Goal: Transaction & Acquisition: Book appointment/travel/reservation

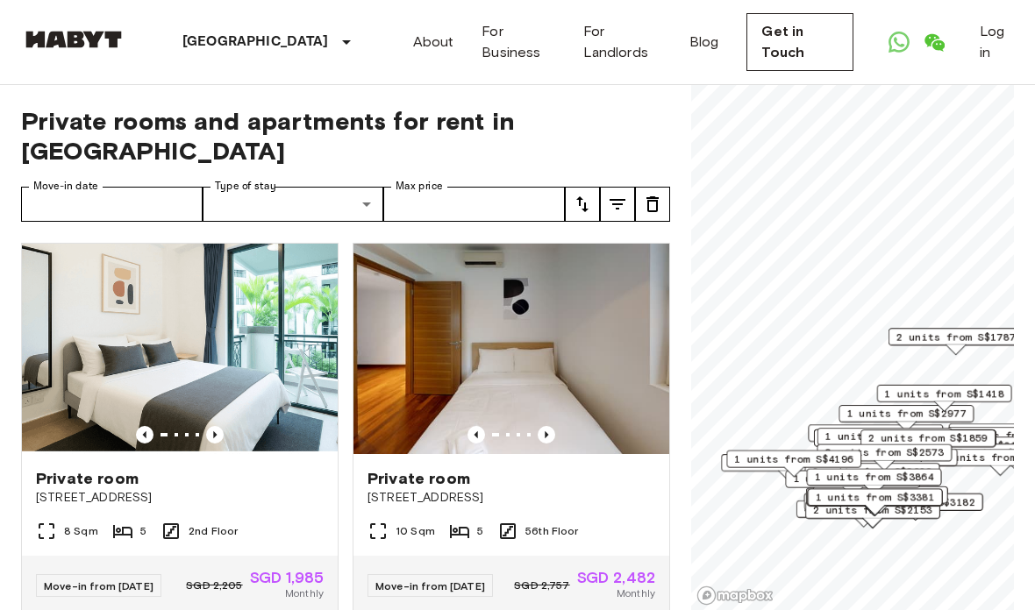
scroll to position [8, 0]
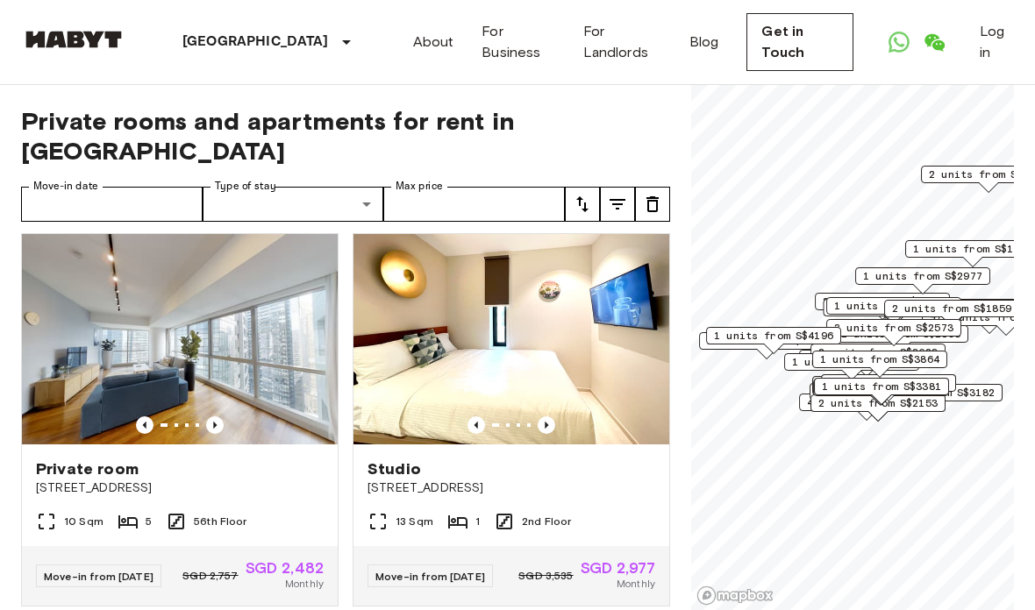
scroll to position [397, 0]
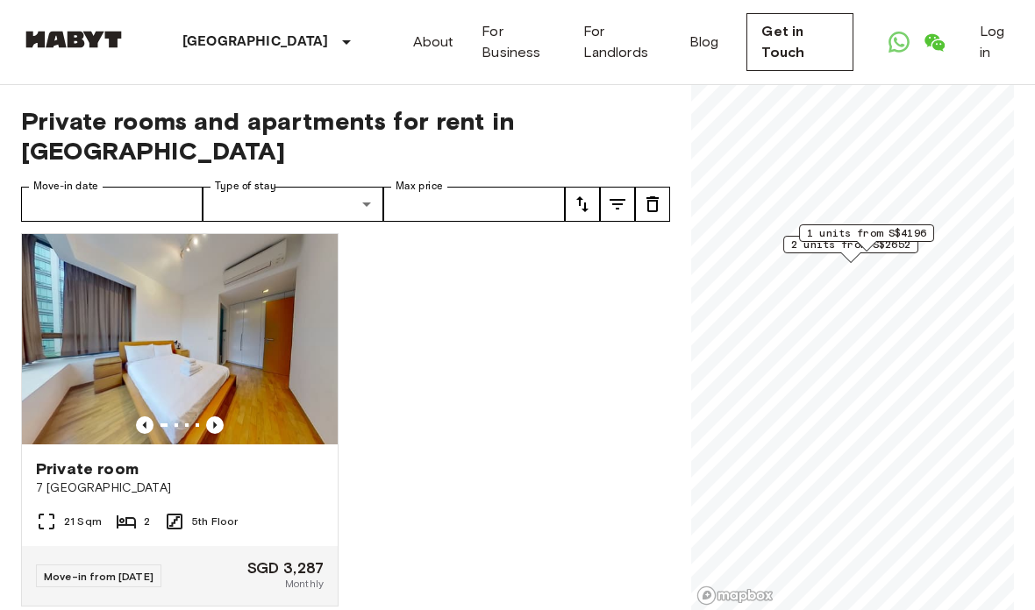
scroll to position [340, 0]
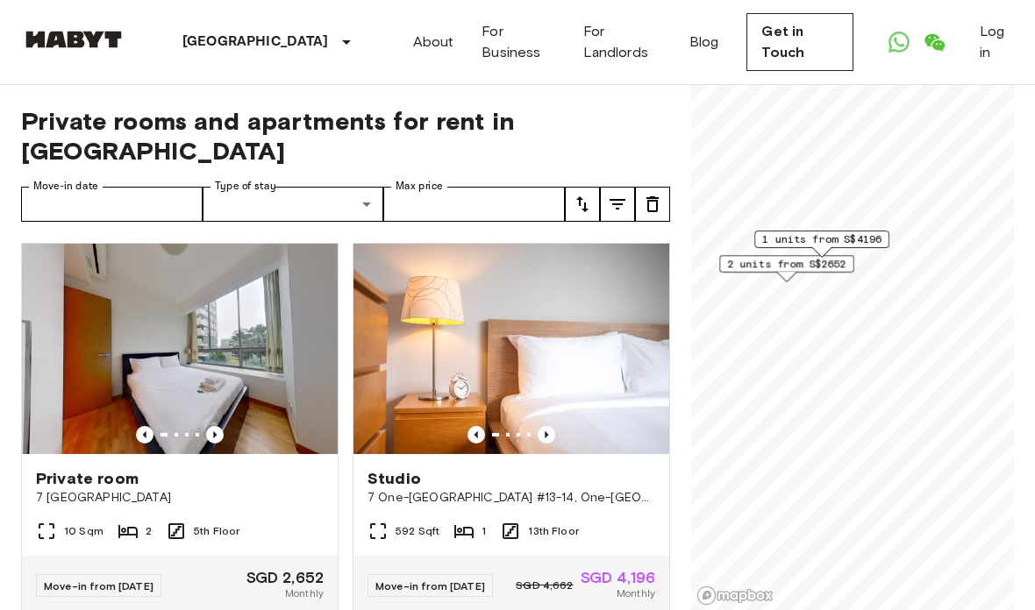
click at [757, 266] on span "2 units from S$2652" at bounding box center [786, 264] width 119 height 16
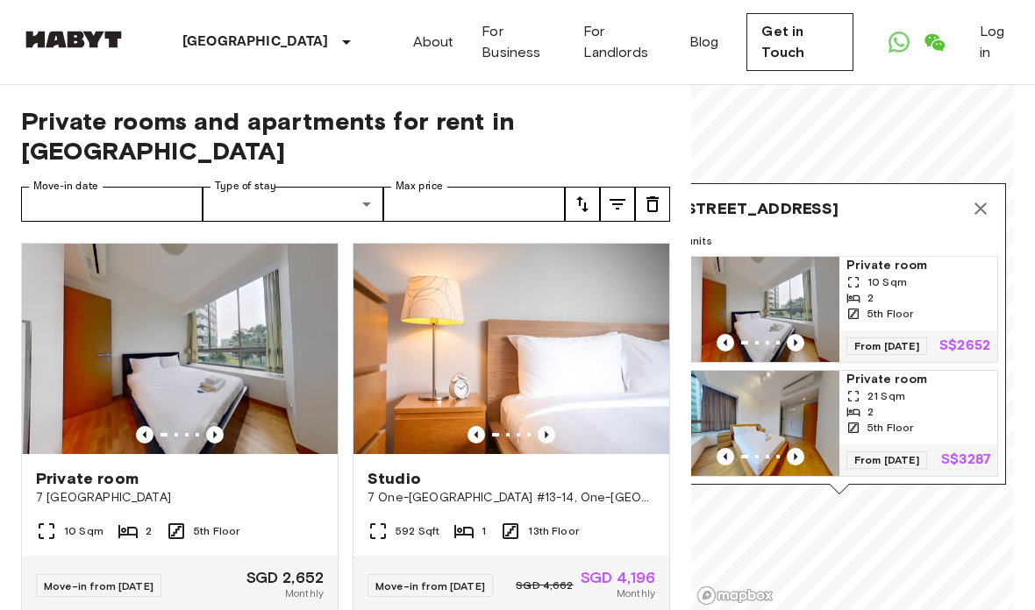
click at [982, 339] on p "S$2652" at bounding box center [964, 346] width 51 height 14
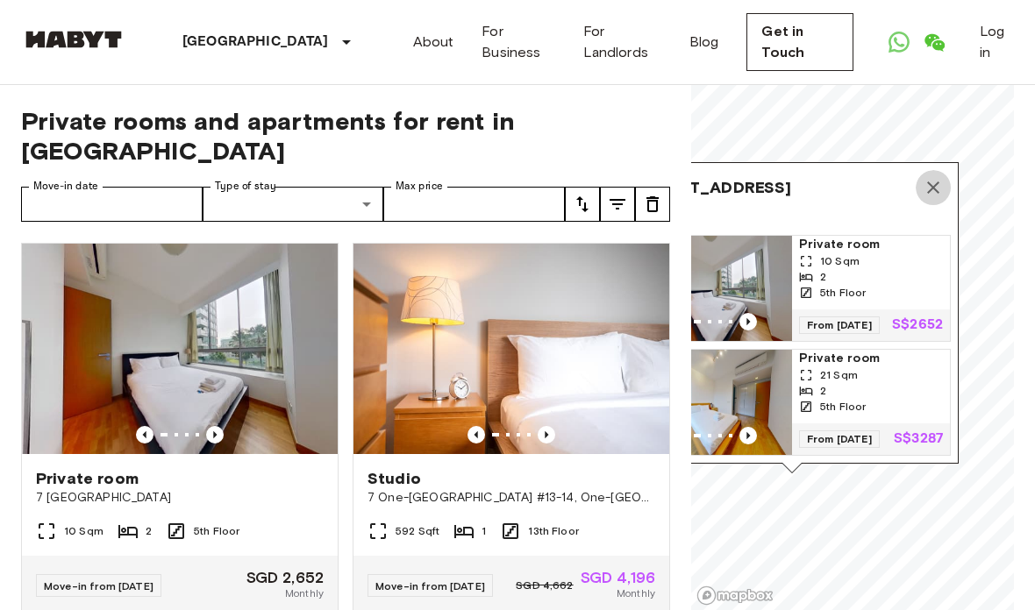
click at [929, 177] on icon "Map marker" at bounding box center [933, 187] width 21 height 21
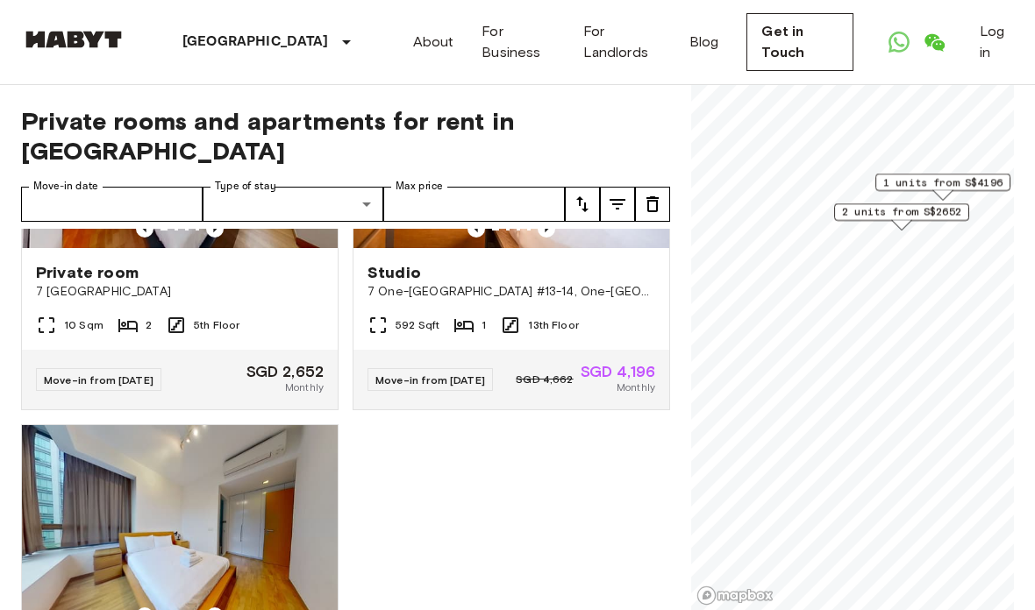
scroll to position [209, 0]
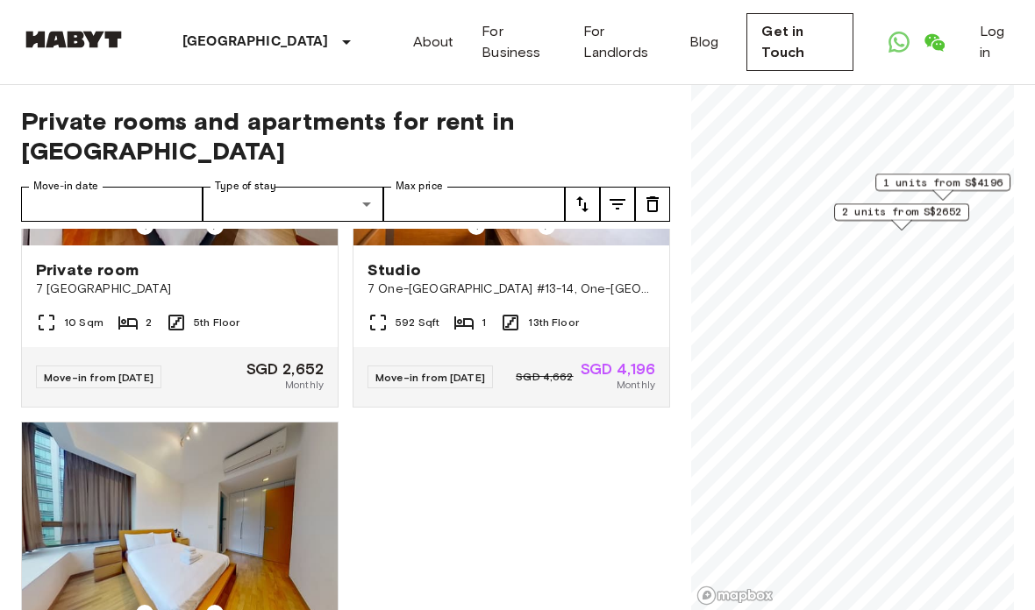
click at [232, 281] on span "7 [GEOGRAPHIC_DATA]" at bounding box center [180, 290] width 288 height 18
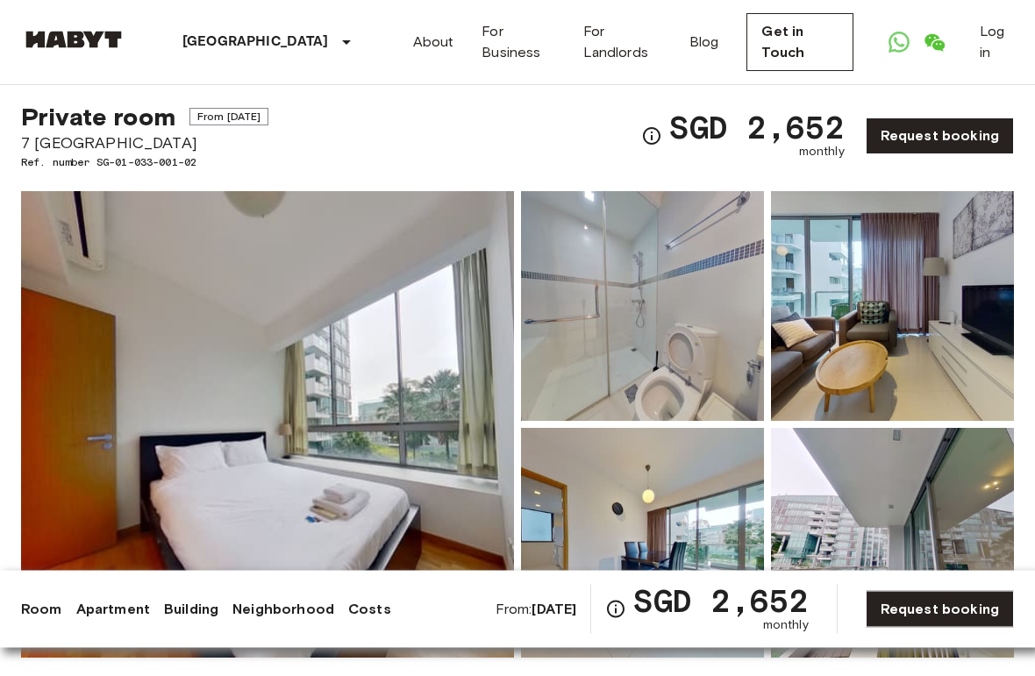
scroll to position [33, 0]
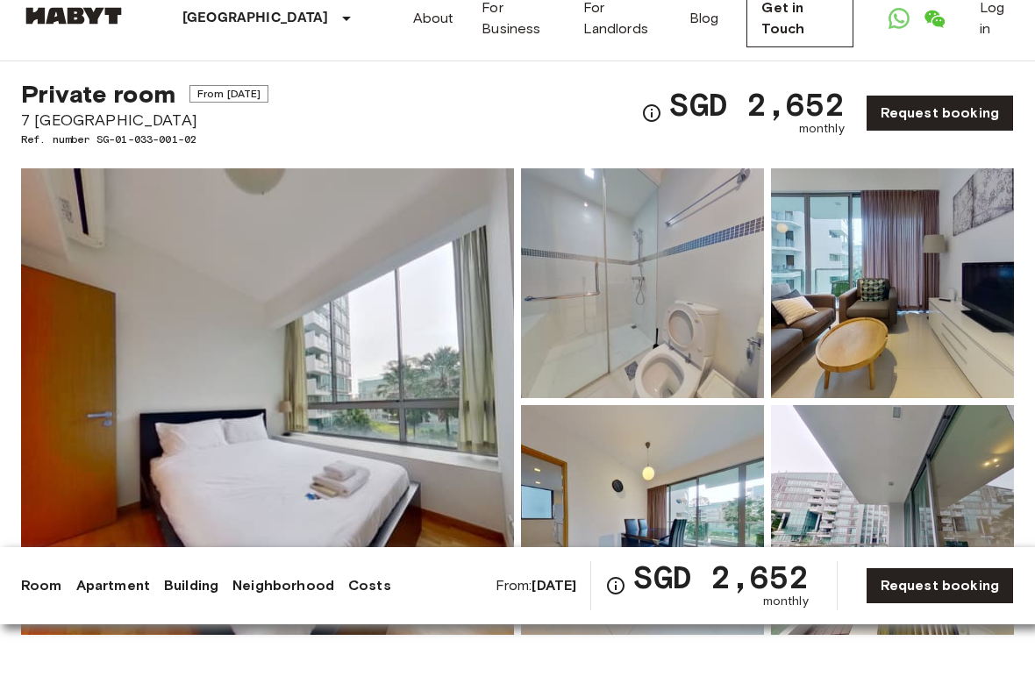
click at [414, 32] on link "About" at bounding box center [433, 42] width 41 height 21
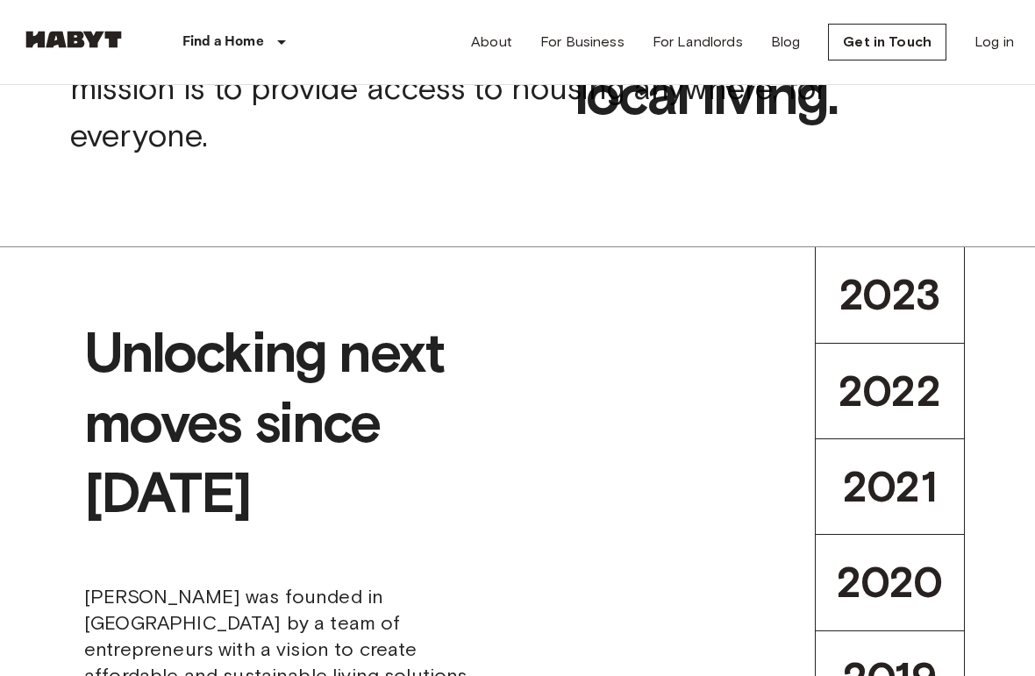
scroll to position [169, 0]
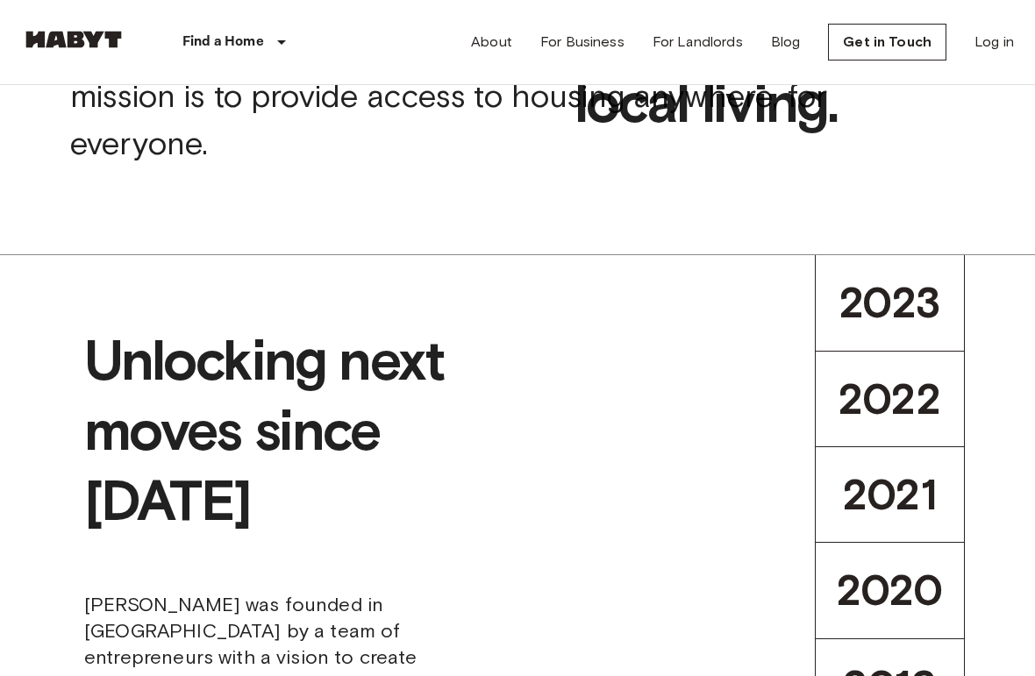
click at [486, 39] on link "About" at bounding box center [491, 42] width 41 height 21
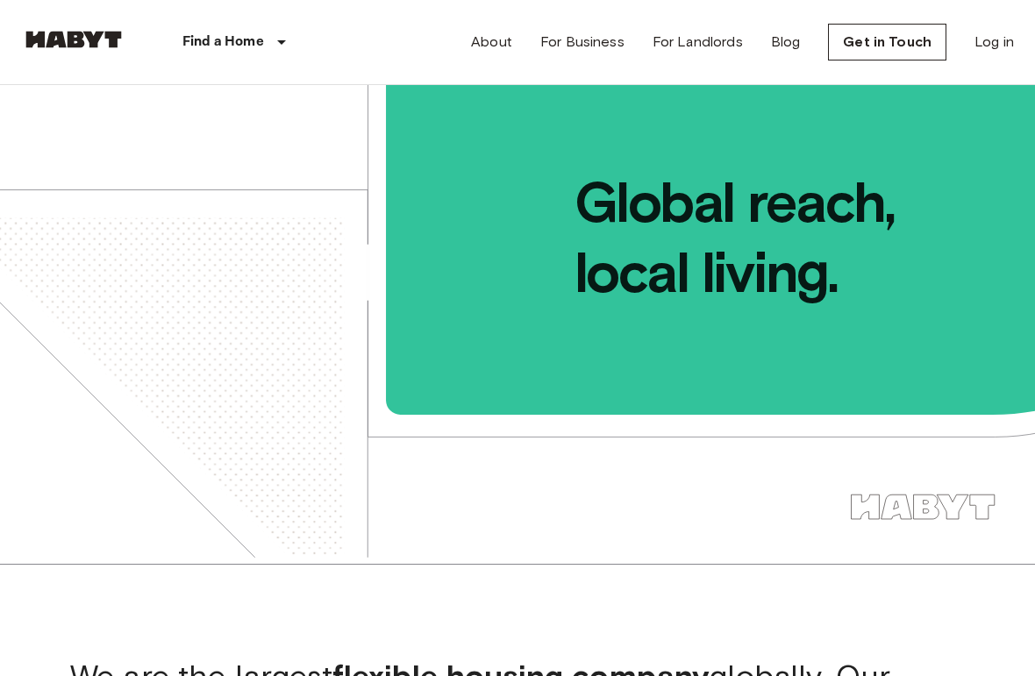
click at [699, 51] on link "For Landlords" at bounding box center [698, 42] width 90 height 21
click at [590, 50] on link "For Business" at bounding box center [582, 42] width 84 height 21
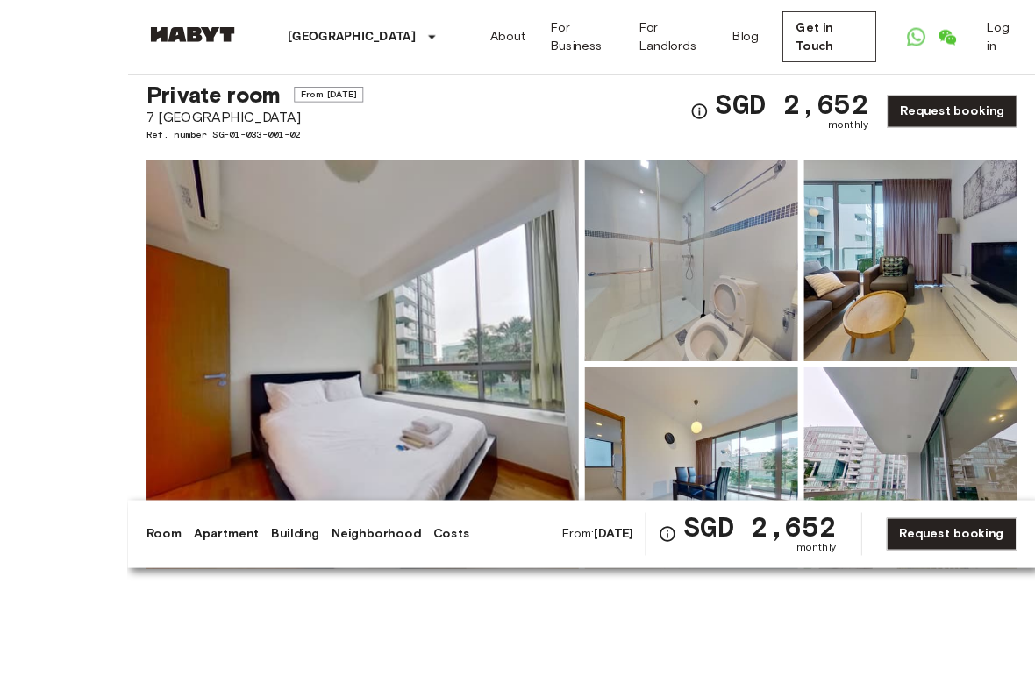
scroll to position [75, 0]
